Goal: Information Seeking & Learning: Learn about a topic

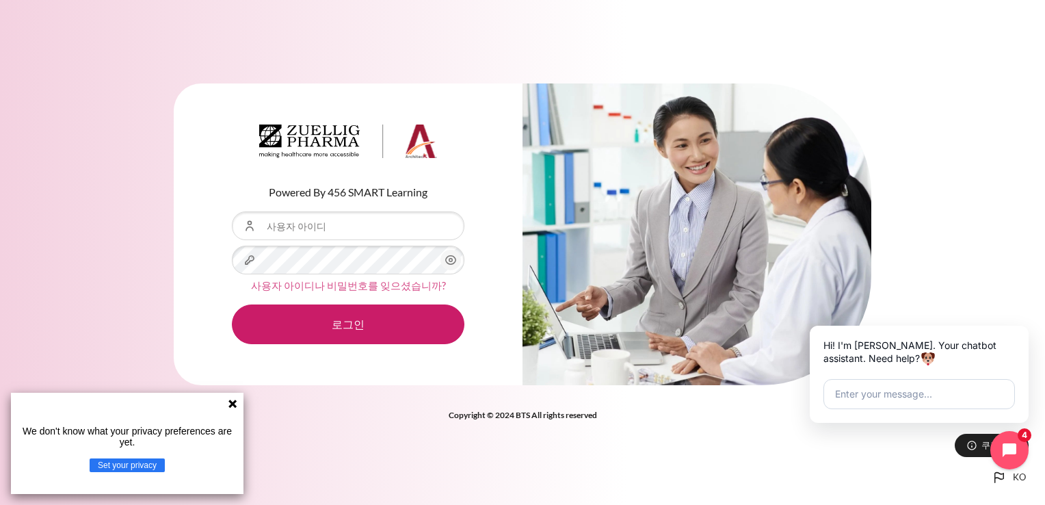
click at [353, 285] on link "사용자 아이디나 비밀번호를 잊으셨습니까?" at bounding box center [348, 285] width 195 height 12
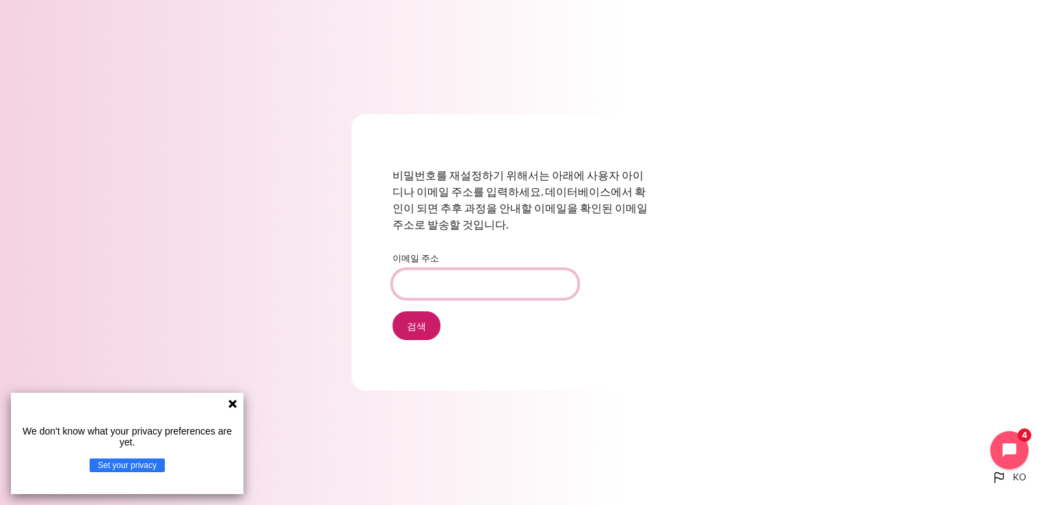
click at [423, 290] on input "이메일 주소" at bounding box center [484, 283] width 185 height 29
type input "ucjung10@zuelligpharma.com"
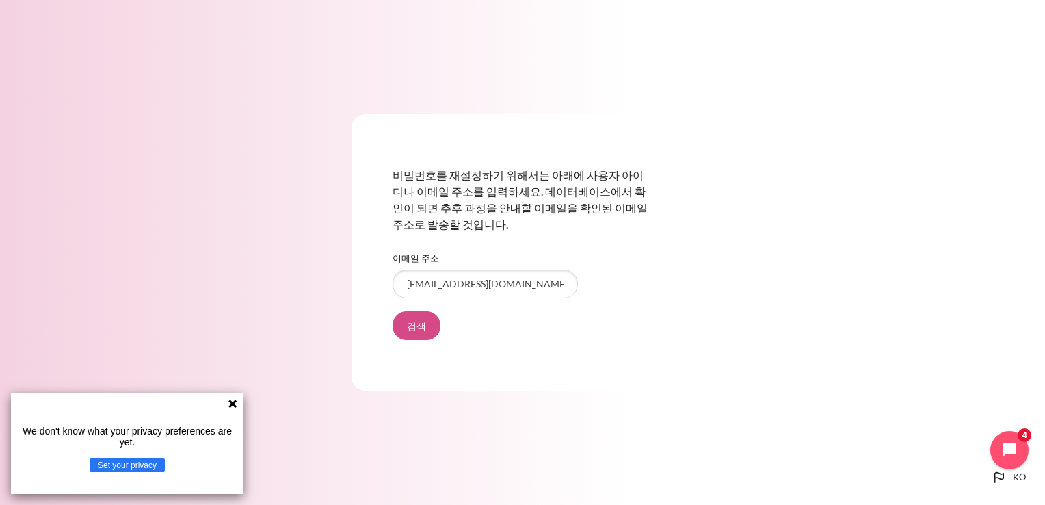
click at [418, 325] on input "검색" at bounding box center [416, 325] width 48 height 29
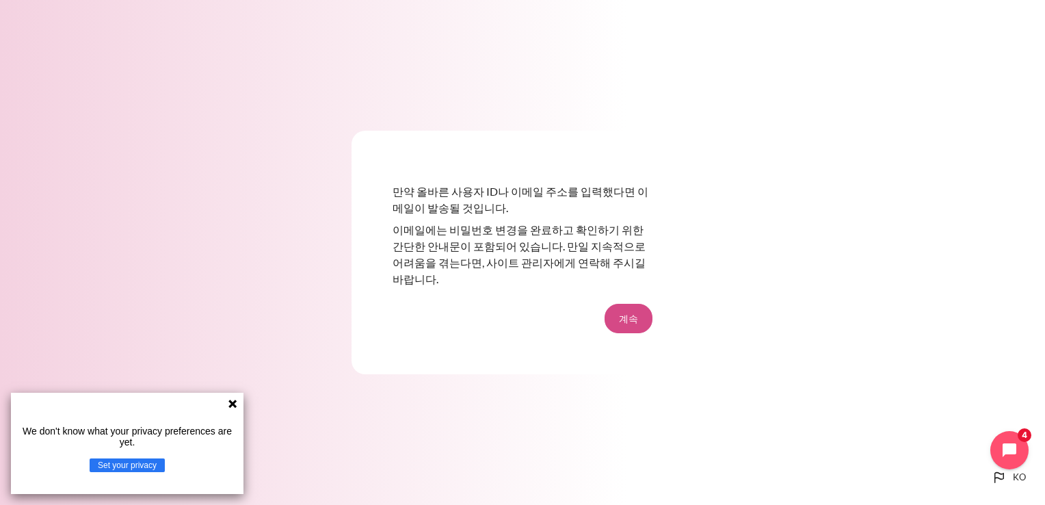
click at [628, 317] on button "계속" at bounding box center [628, 318] width 48 height 29
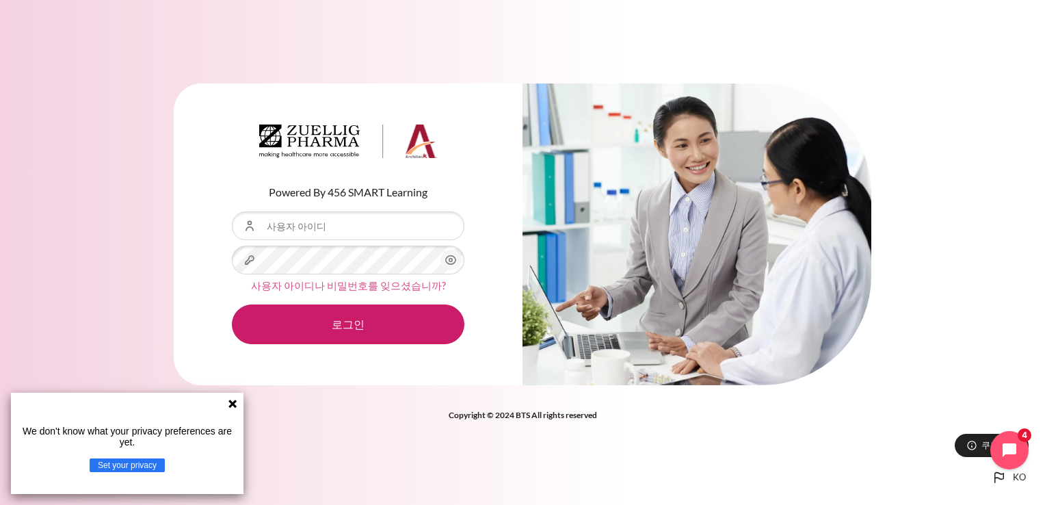
click at [333, 286] on link "사용자 아이디나 비밀번호를 잊으셨습니까?" at bounding box center [348, 285] width 195 height 12
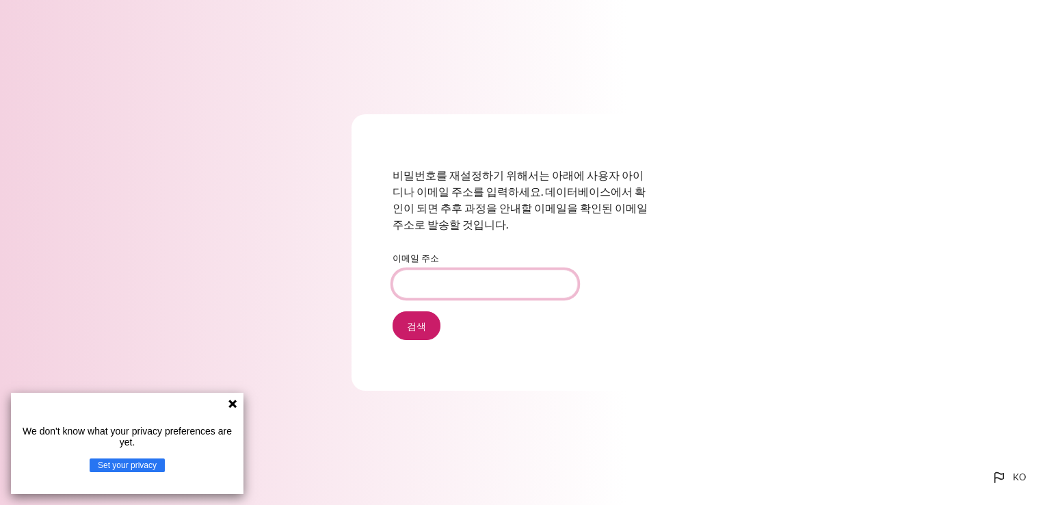
click at [459, 278] on input "이메일 주소" at bounding box center [484, 283] width 185 height 29
type input "[EMAIL_ADDRESS][DOMAIN_NAME]"
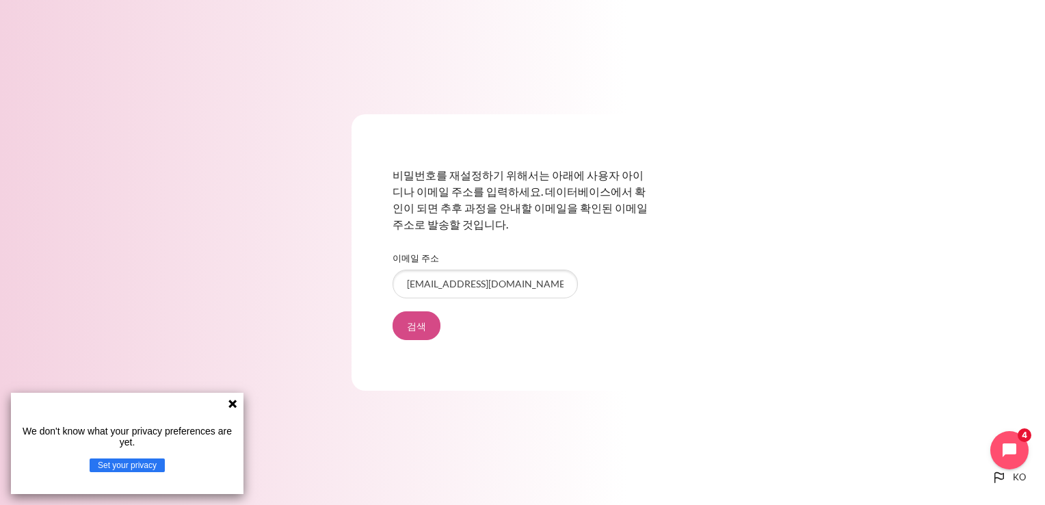
click at [415, 333] on input "검색" at bounding box center [416, 325] width 48 height 29
click at [414, 325] on input "검색" at bounding box center [416, 325] width 48 height 29
click at [510, 288] on input "uchjeong@ndrug.net" at bounding box center [484, 283] width 185 height 29
click at [418, 328] on input "검색" at bounding box center [416, 325] width 48 height 29
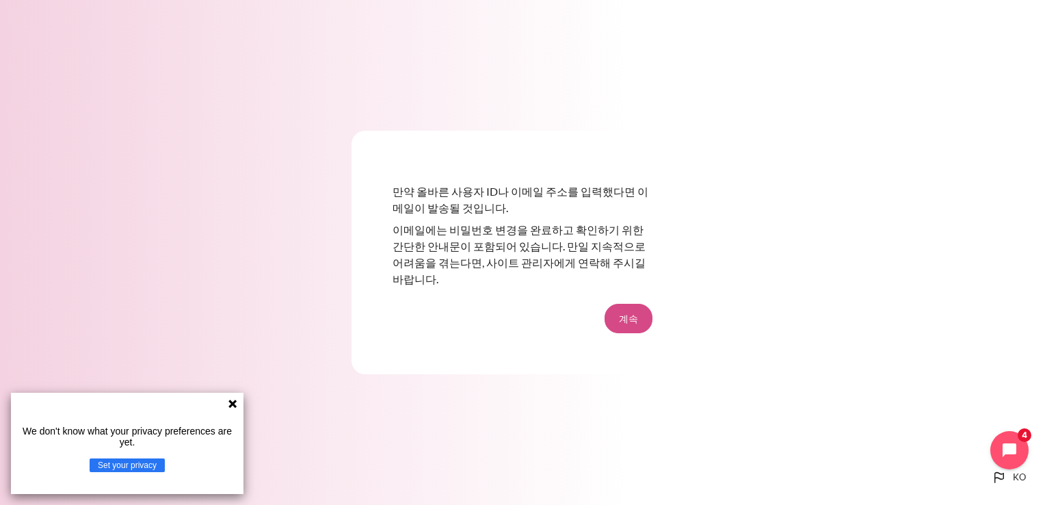
click at [635, 308] on button "계속" at bounding box center [628, 318] width 48 height 29
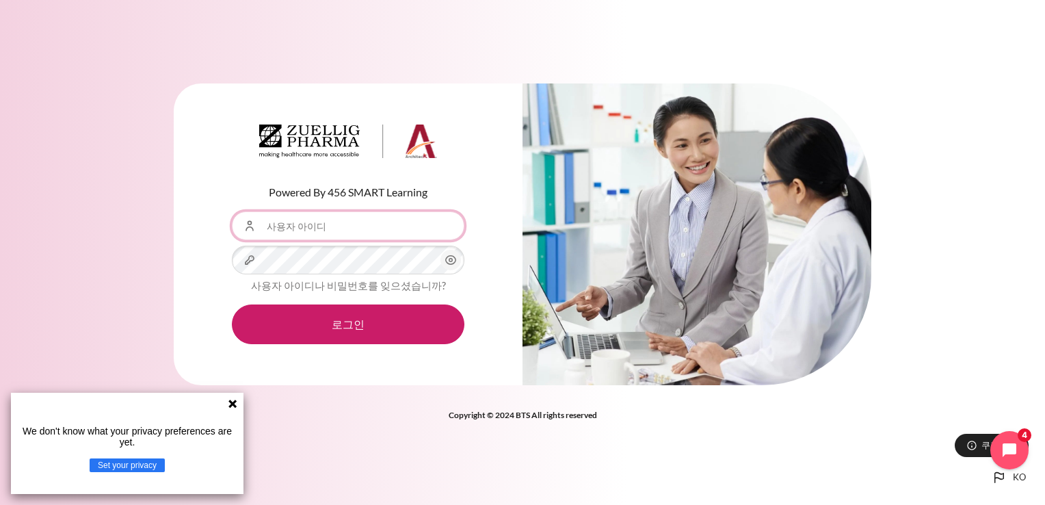
click at [342, 230] on input "사용자 아이디" at bounding box center [348, 225] width 232 height 29
type input "[EMAIL_ADDRESS][DOMAIN_NAME]"
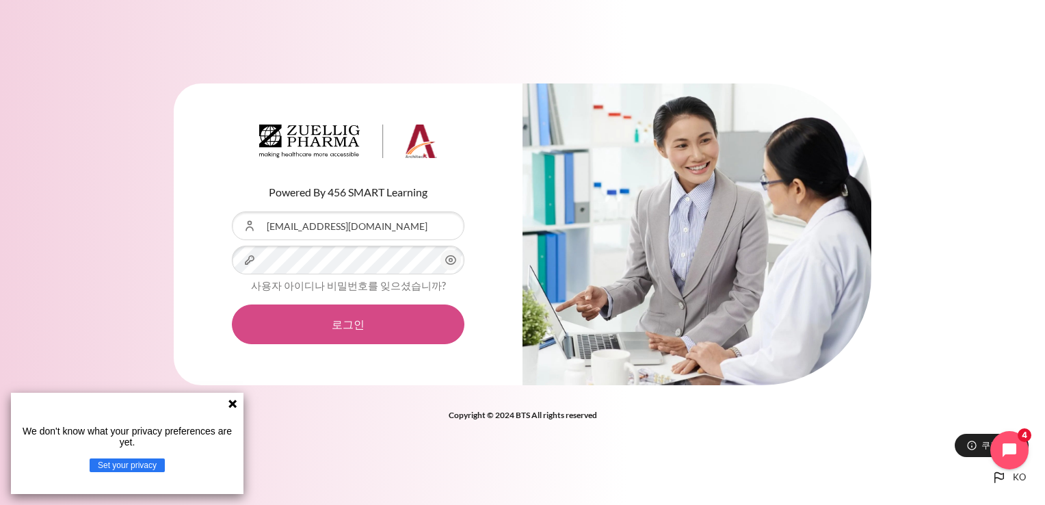
click at [334, 321] on button "로그인" at bounding box center [348, 324] width 232 height 40
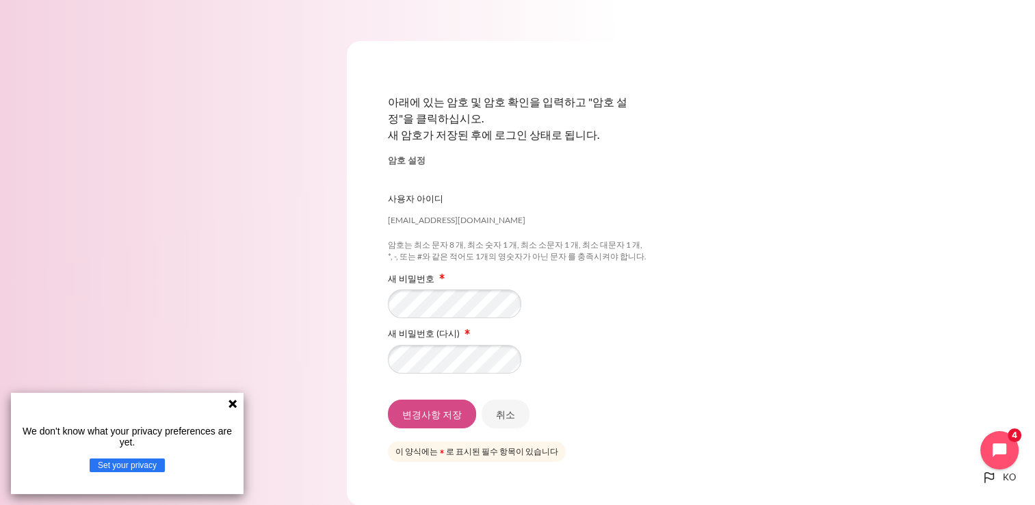
click at [447, 417] on input "변경사항 저장" at bounding box center [432, 413] width 88 height 29
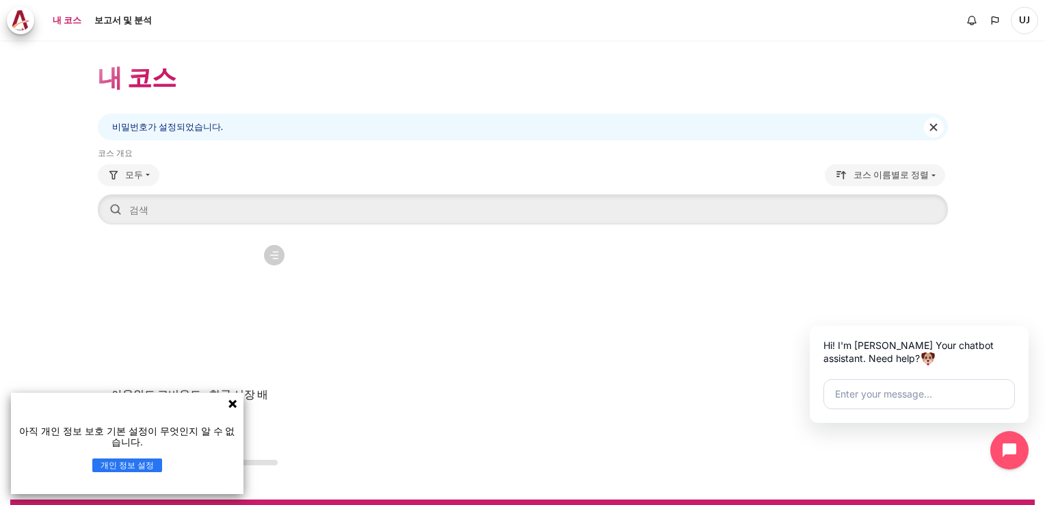
scroll to position [27, 0]
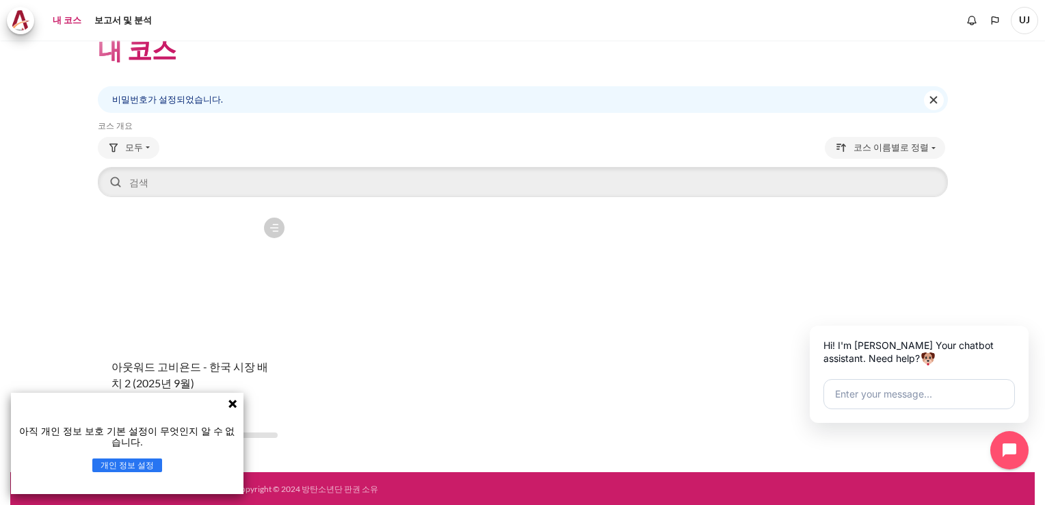
click at [229, 400] on icon at bounding box center [232, 403] width 8 height 8
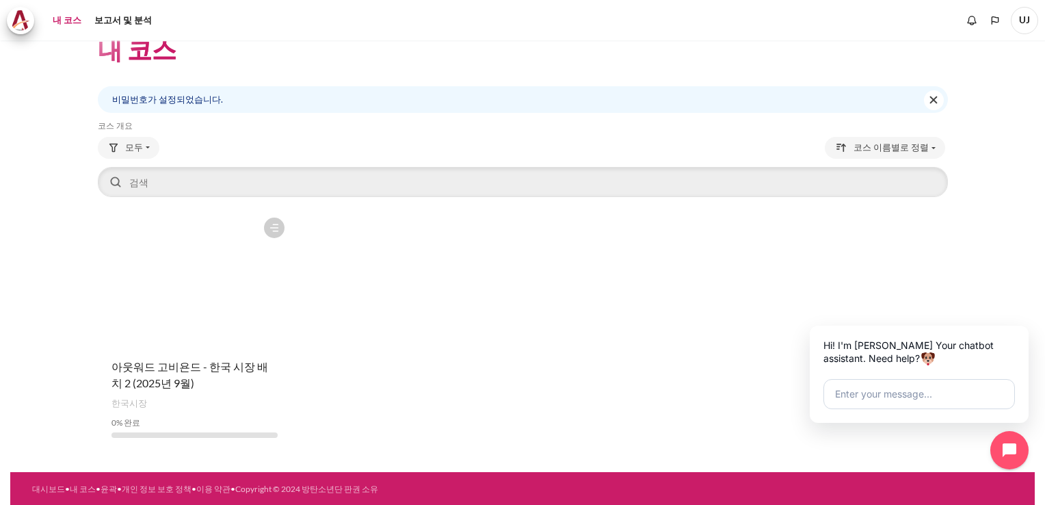
click at [255, 329] on figure "콘텐츠" at bounding box center [195, 279] width 194 height 137
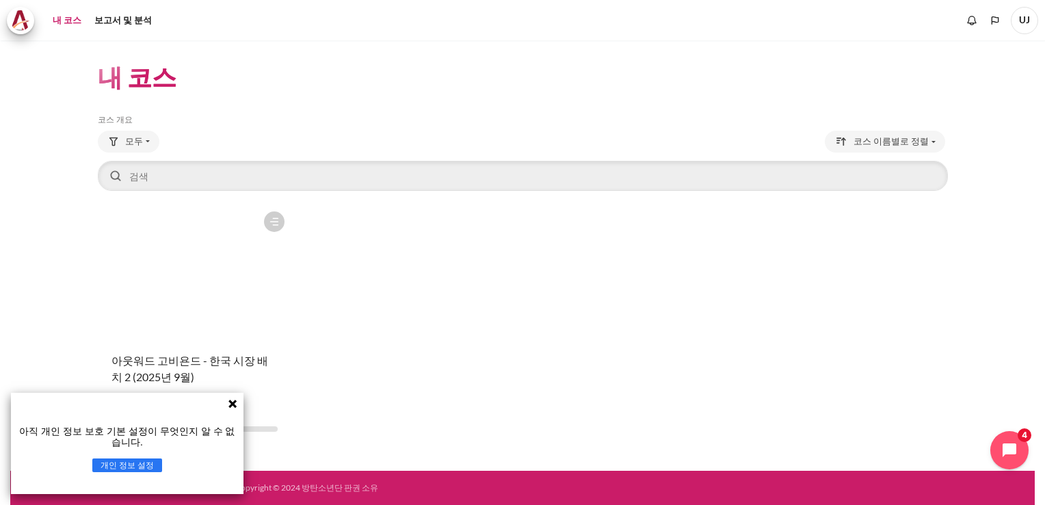
click at [230, 401] on icon at bounding box center [232, 403] width 8 height 8
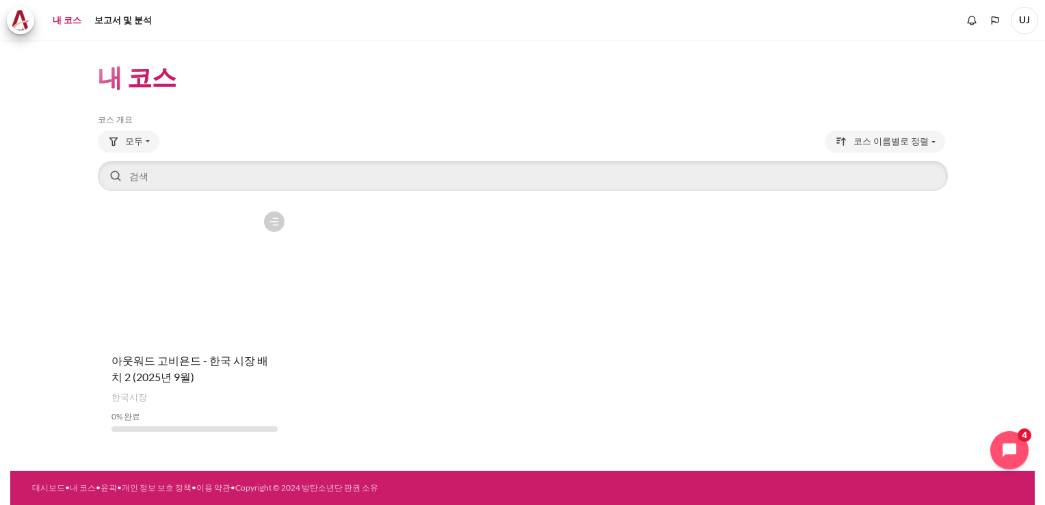
click at [222, 325] on figure "콘텐츠" at bounding box center [195, 272] width 194 height 137
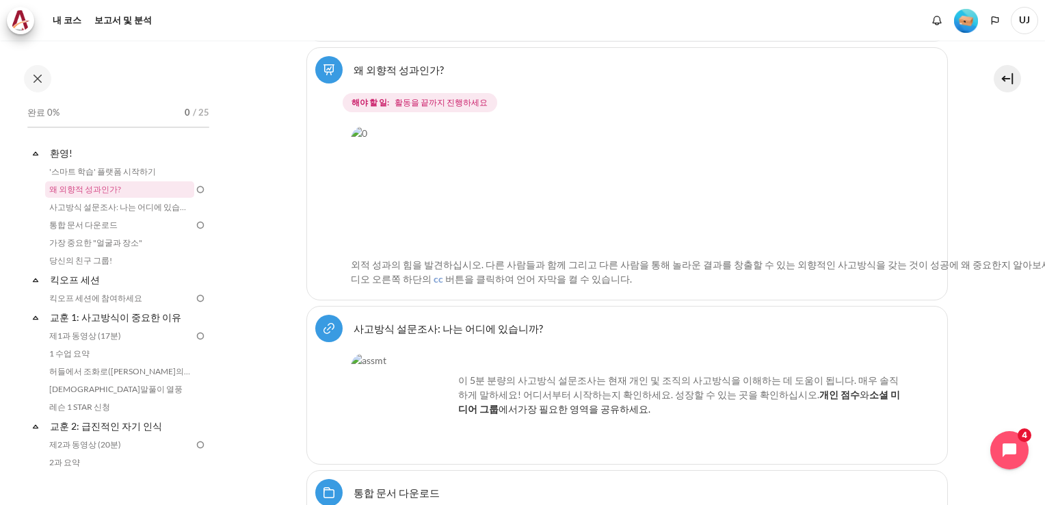
scroll to position [380, 0]
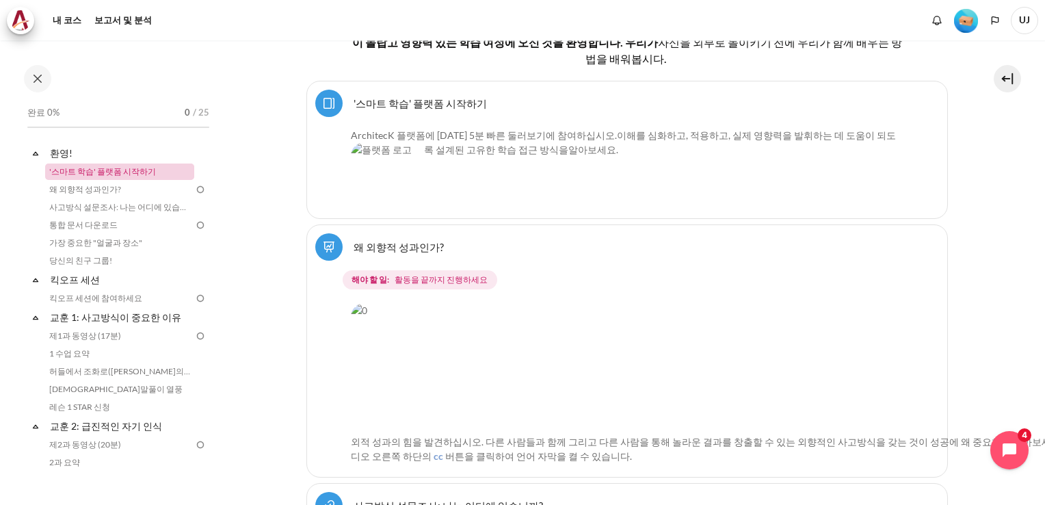
click at [142, 169] on link "'스마트 학습' 플랫폼 시작하기" at bounding box center [119, 171] width 149 height 16
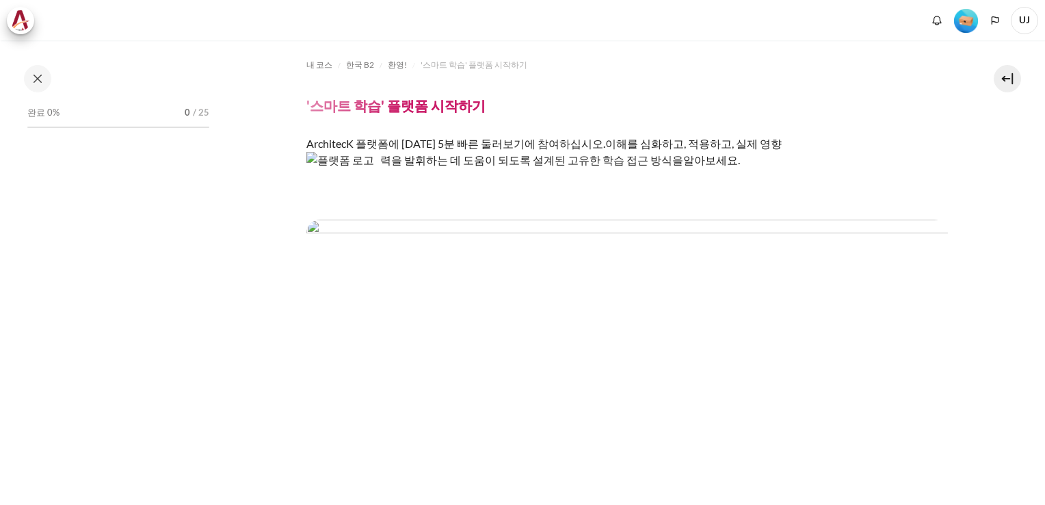
click at [692, 263] on img "콘텐츠" at bounding box center [626, 269] width 641 height 101
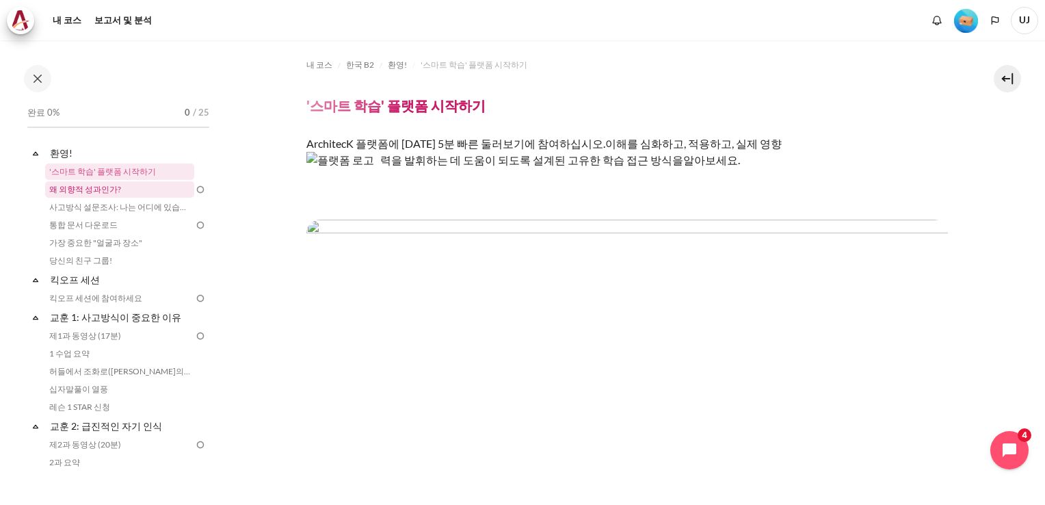
click at [77, 187] on link "왜 외향적 성과인가?" at bounding box center [119, 189] width 149 height 16
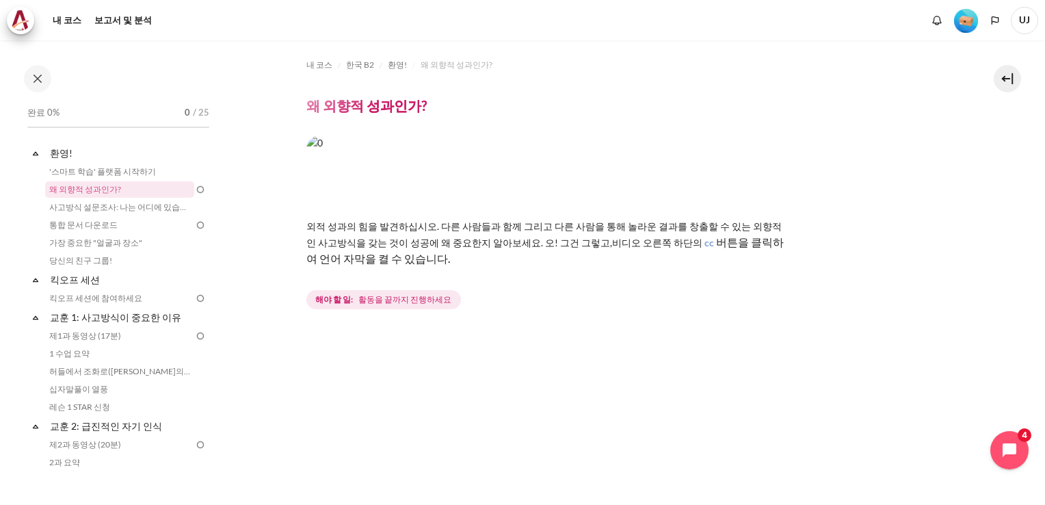
click at [736, 168] on img "콘텐츠" at bounding box center [545, 172] width 479 height 75
click at [712, 176] on img "콘텐츠" at bounding box center [545, 172] width 479 height 75
click at [1009, 446] on icon "Open chat widget" at bounding box center [1016, 450] width 21 height 21
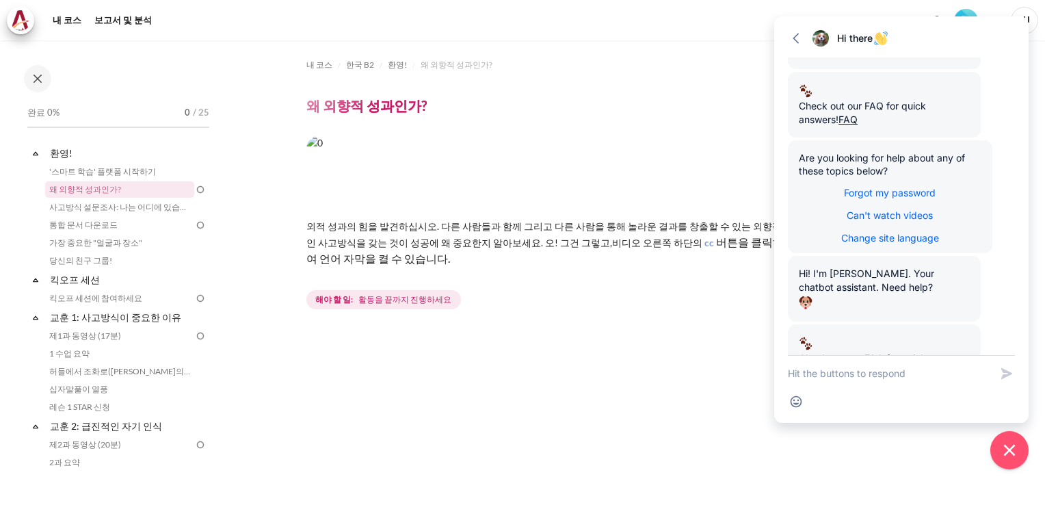
scroll to position [249, 0]
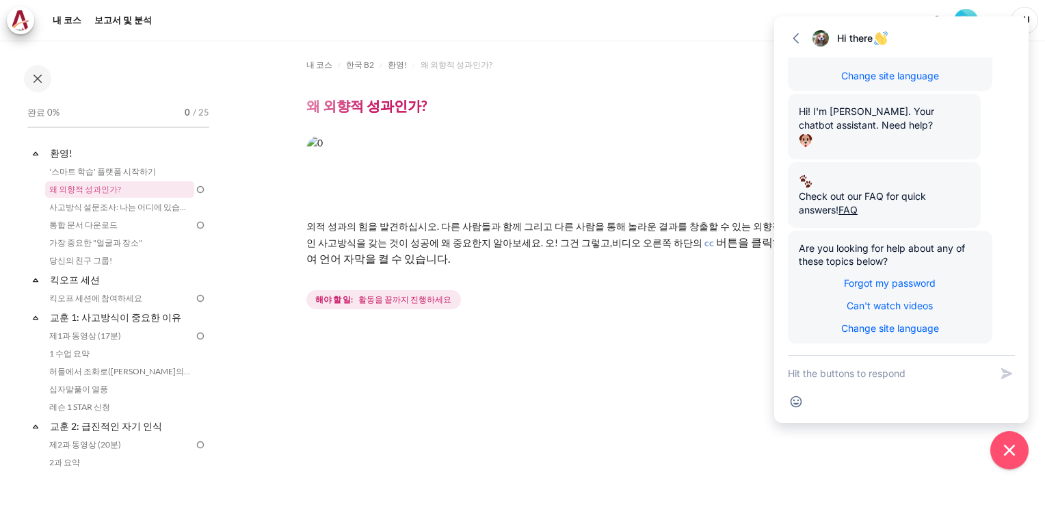
click at [75, 209] on link "사고방식 설문조사: 나는 어디에 있습니까?" at bounding box center [119, 207] width 149 height 16
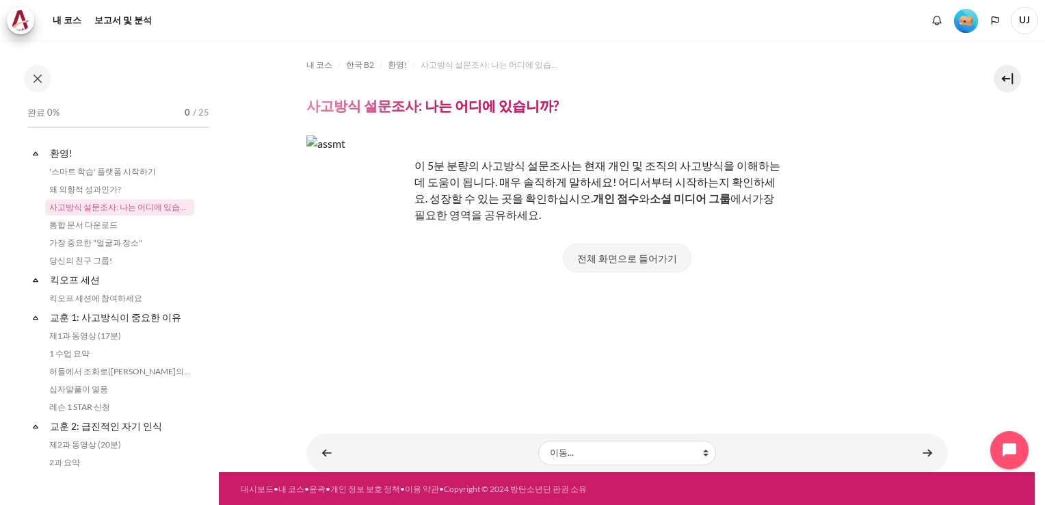
click at [609, 258] on button "전체 화면으로 들어가기" at bounding box center [627, 257] width 129 height 29
click at [656, 256] on button "전체 화면으로 들어가기" at bounding box center [627, 257] width 129 height 29
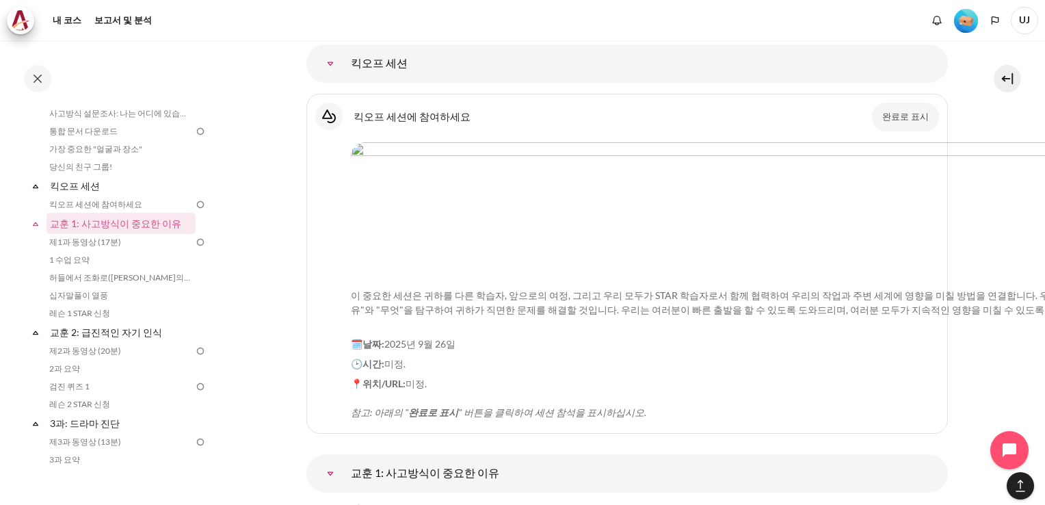
scroll to position [1543, 0]
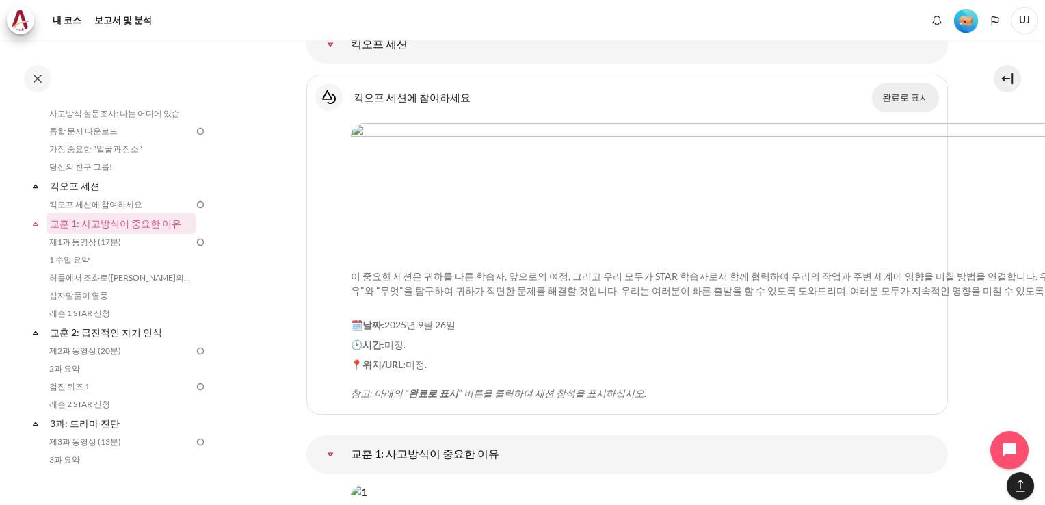
click at [897, 83] on button "완료로 표시" at bounding box center [905, 97] width 67 height 29
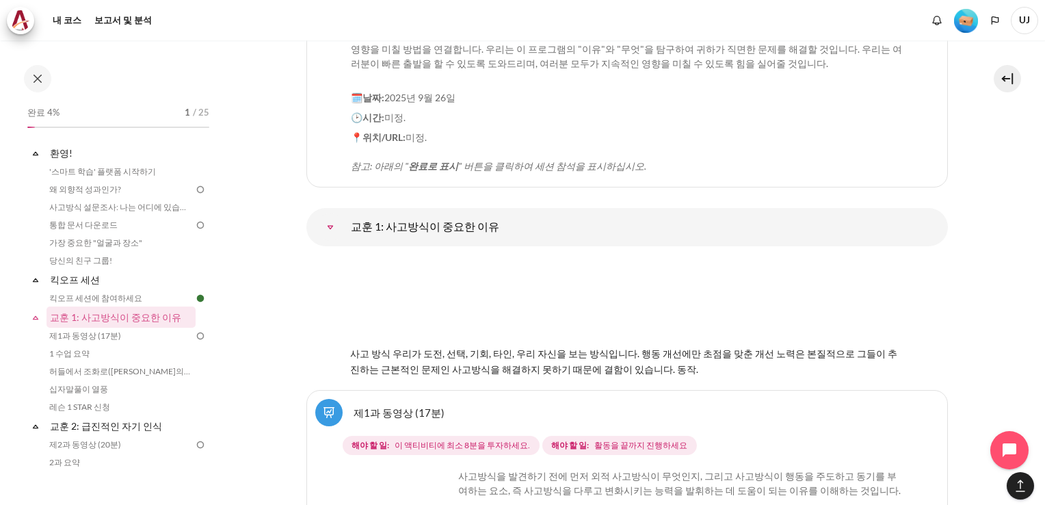
scroll to position [1748, 0]
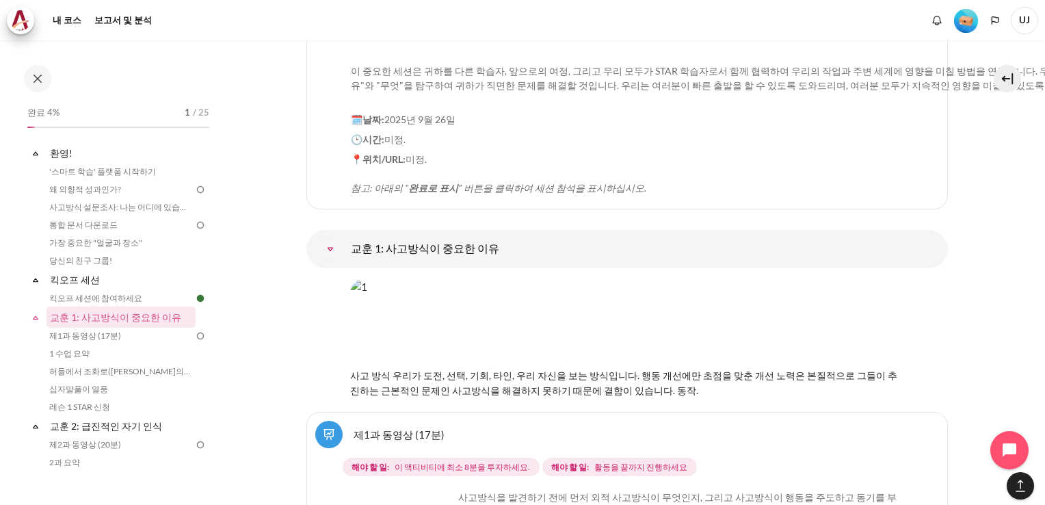
click at [604, 279] on img "콘텐츠" at bounding box center [627, 322] width 554 height 87
click at [618, 369] on span "사고 방식 우리가 도전, 선택, 기회, 타인, 우리 자신을 보는 방식입니다. 행동 개선에만 초점을 맞춘 개선 노력은 본질적으로 그들이 추진하는…" at bounding box center [623, 382] width 547 height 27
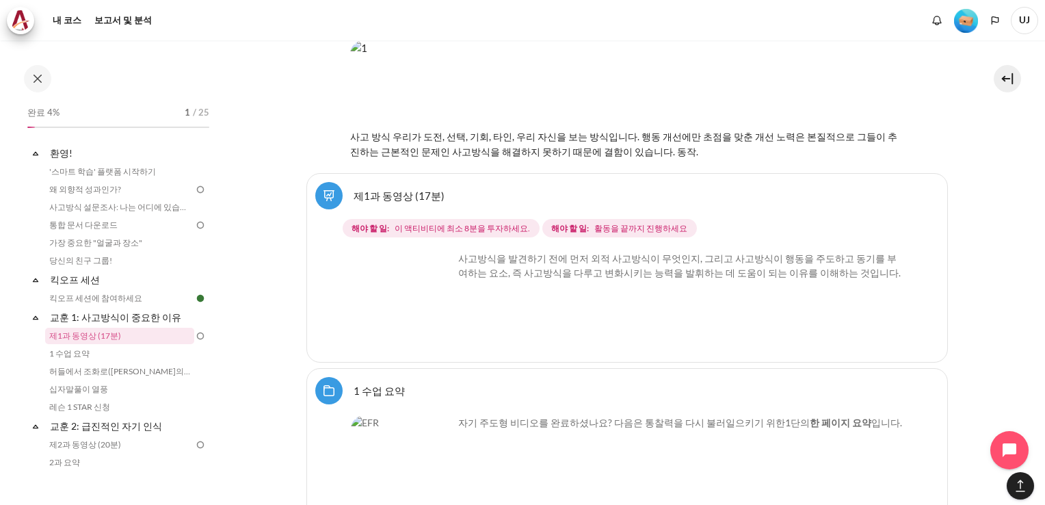
scroll to position [2021, 0]
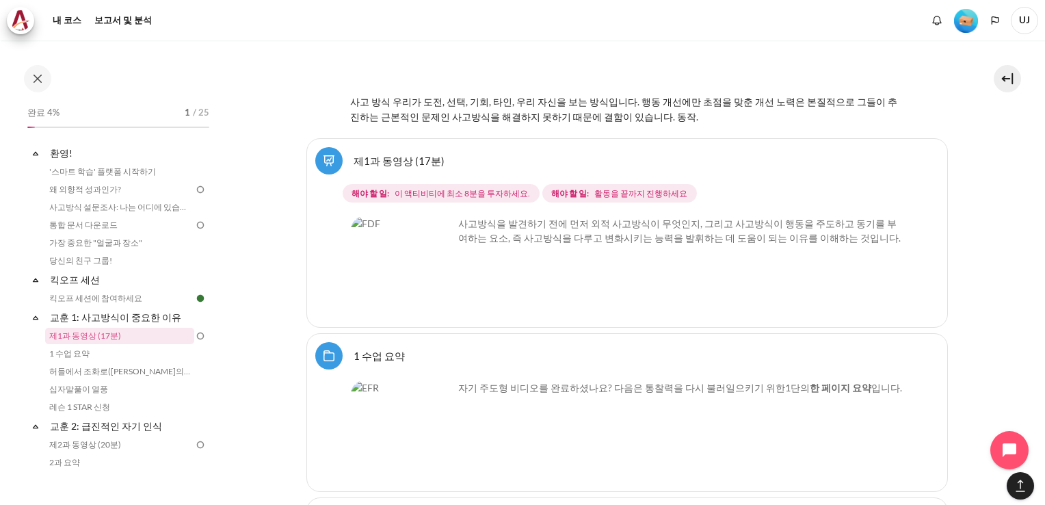
click at [433, 226] on img "콘텐츠" at bounding box center [402, 267] width 103 height 103
click at [433, 224] on img "콘텐츠" at bounding box center [402, 267] width 103 height 103
click at [403, 216] on img "콘텐츠" at bounding box center [402, 267] width 103 height 103
click at [410, 216] on img "콘텐츠" at bounding box center [402, 267] width 103 height 103
click at [438, 226] on img "콘텐츠" at bounding box center [402, 267] width 103 height 103
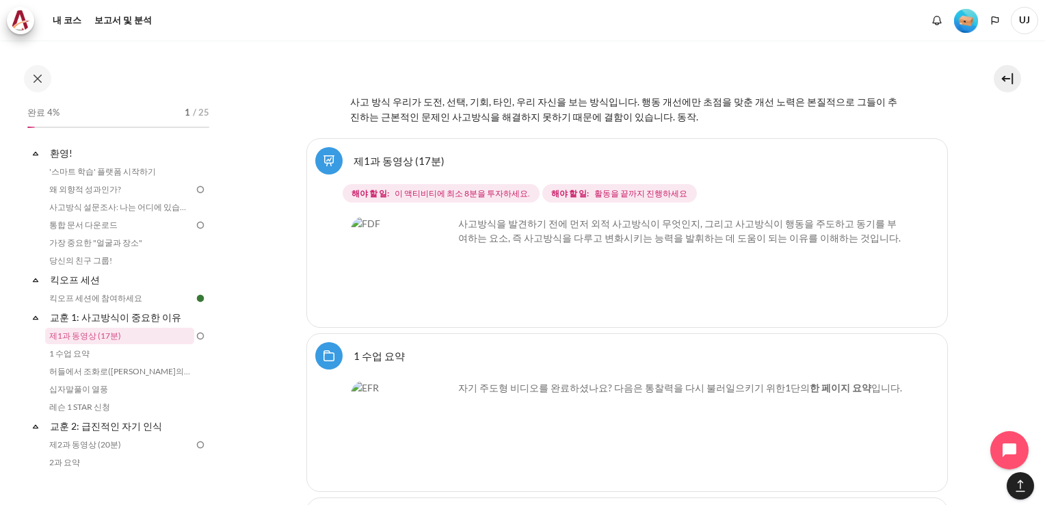
click at [433, 224] on img "콘텐츠" at bounding box center [402, 267] width 103 height 103
click at [386, 216] on img "콘텐츠" at bounding box center [402, 267] width 103 height 103
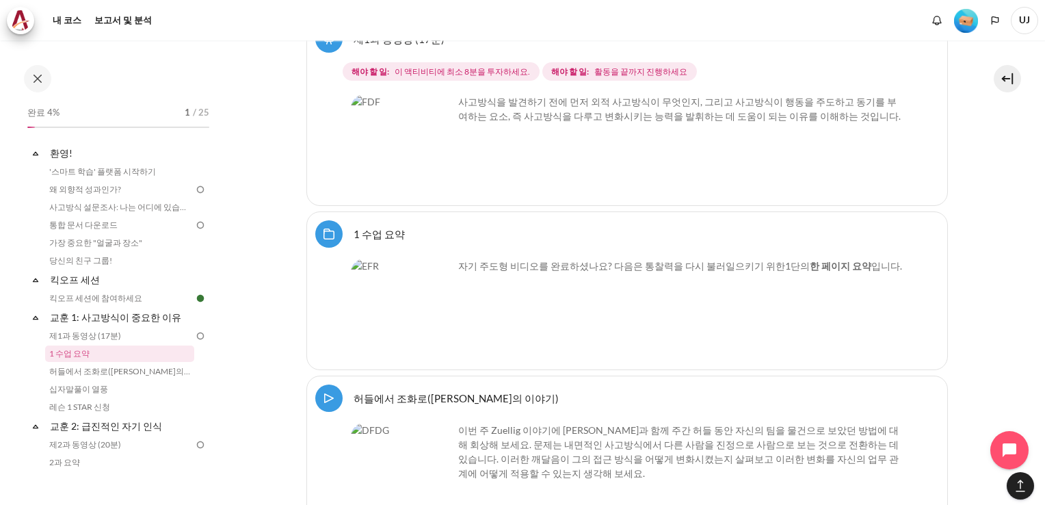
scroll to position [2158, 0]
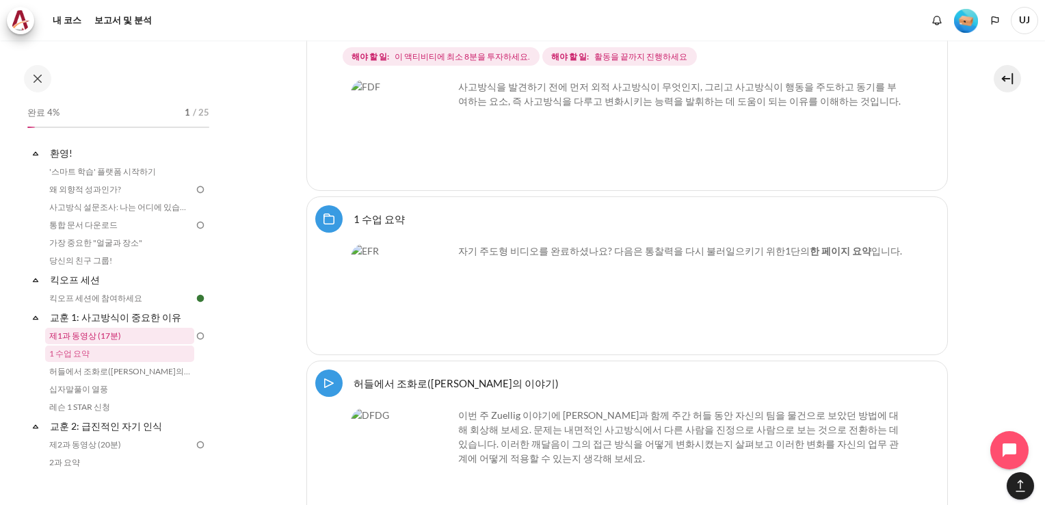
click at [96, 332] on link "제1과 동영상 (17분)" at bounding box center [119, 336] width 149 height 16
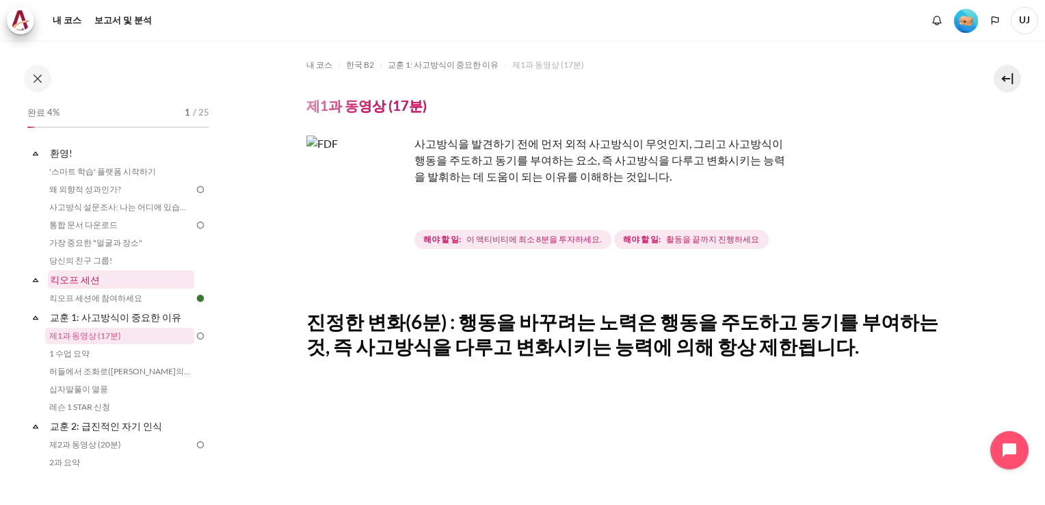
click at [85, 280] on link "킥오프 세션" at bounding box center [121, 279] width 146 height 18
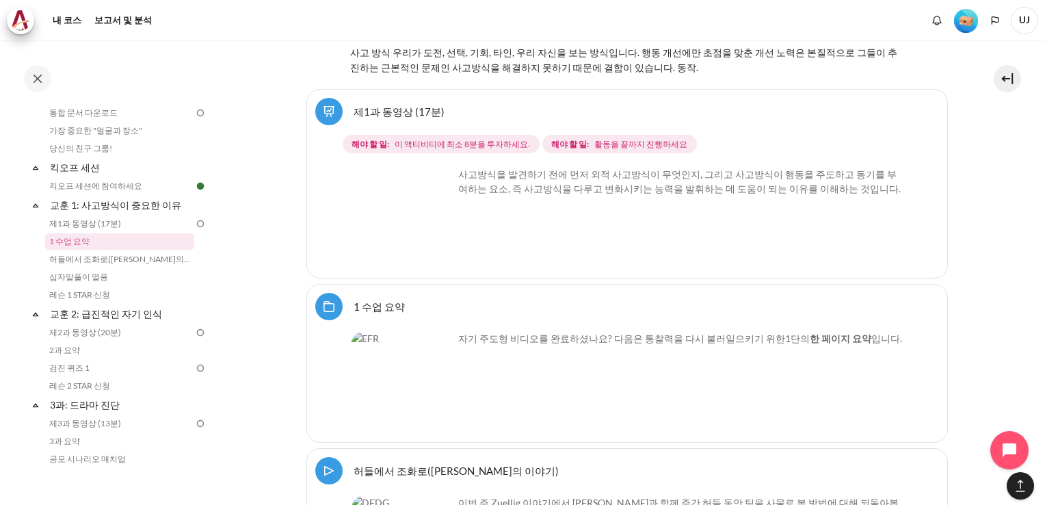
scroll to position [2074, 0]
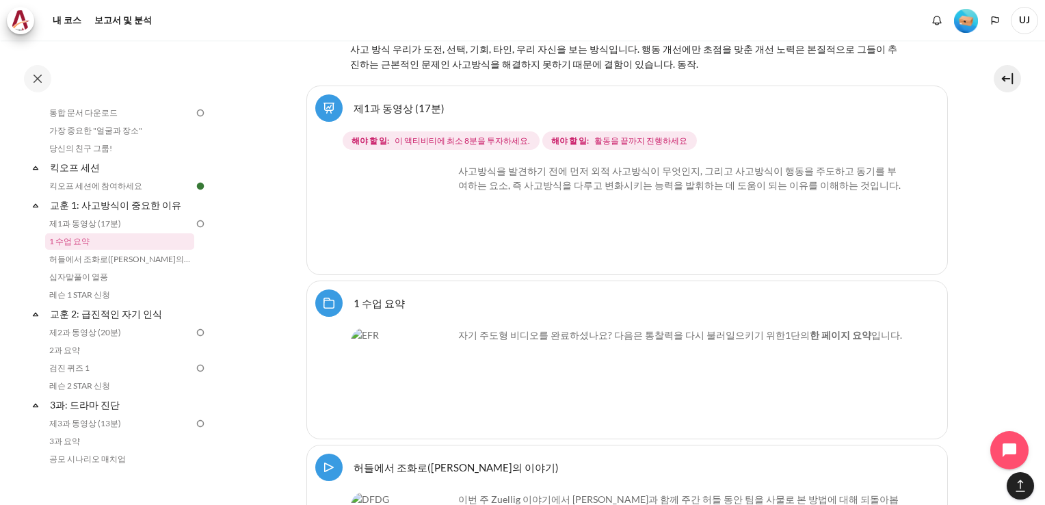
click at [430, 186] on img "Content" at bounding box center [402, 214] width 103 height 103
click at [443, 191] on img "Content" at bounding box center [402, 214] width 103 height 103
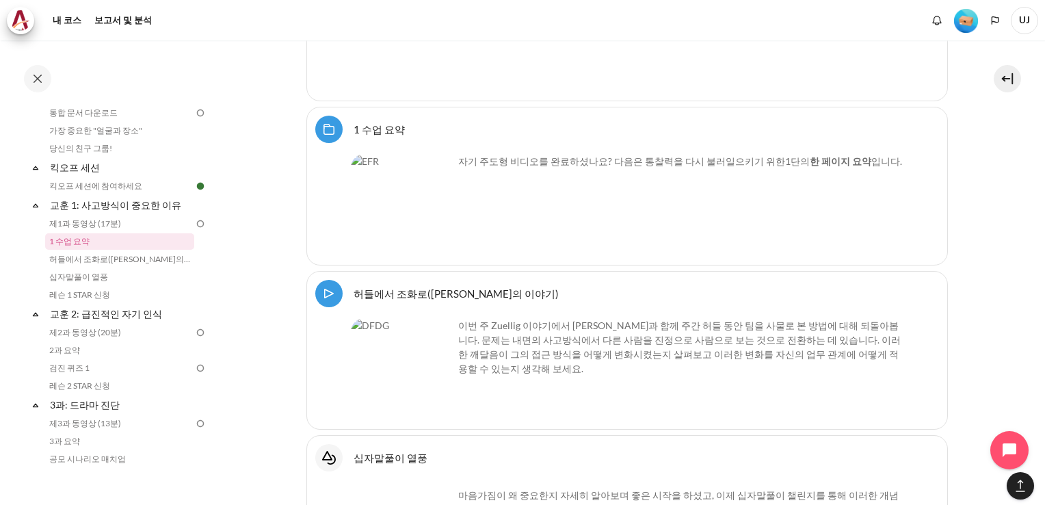
scroll to position [2279, 0]
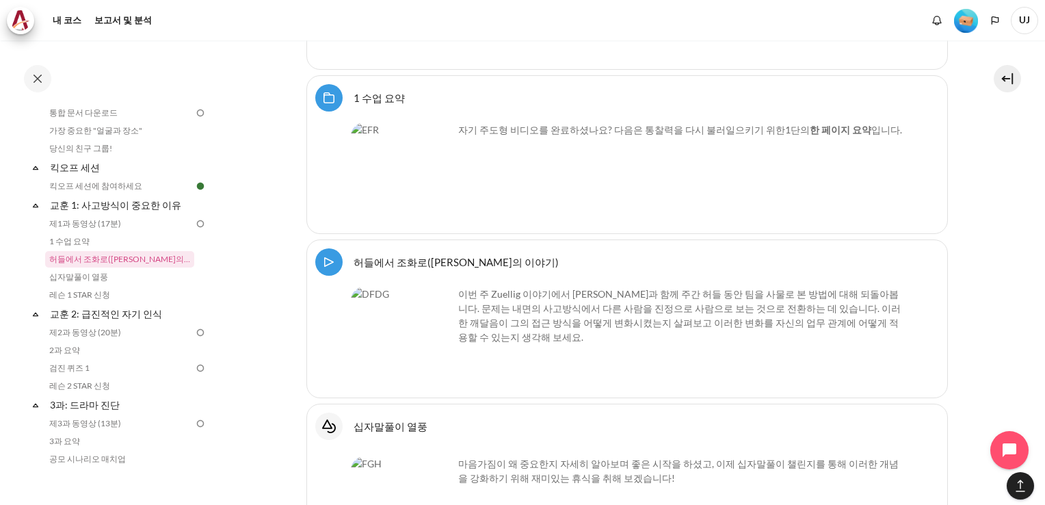
click at [425, 150] on img "Content" at bounding box center [402, 173] width 103 height 103
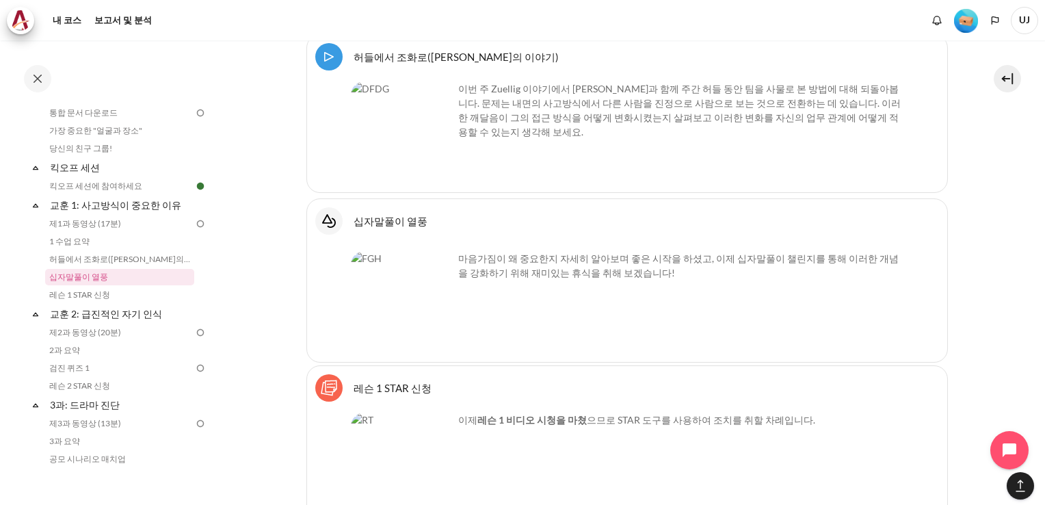
scroll to position [2689, 0]
